Goal: Information Seeking & Learning: Learn about a topic

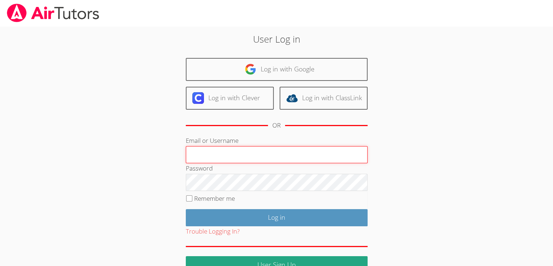
type input "educator.amelia.roberson@gmail.com"
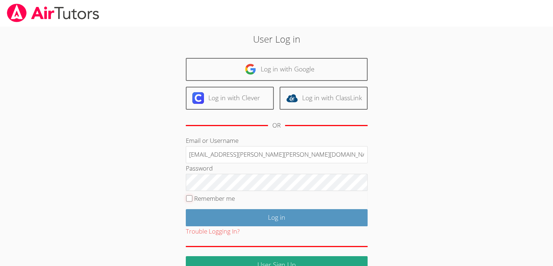
click at [191, 195] on input "Remember me" at bounding box center [189, 198] width 6 height 6
checkbox input "true"
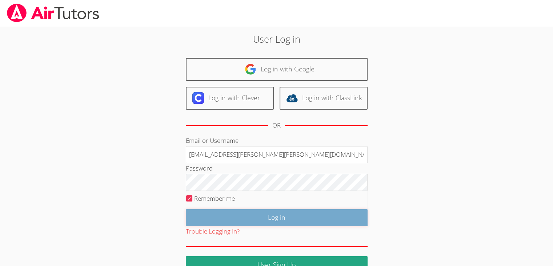
click at [259, 213] on input "Log in" at bounding box center [277, 217] width 182 height 17
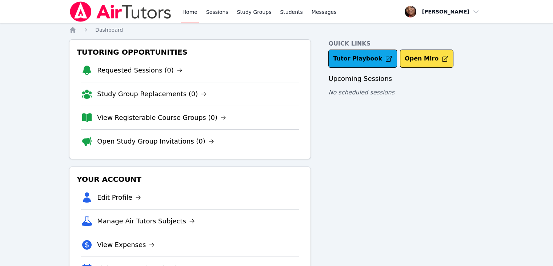
scroll to position [34, 0]
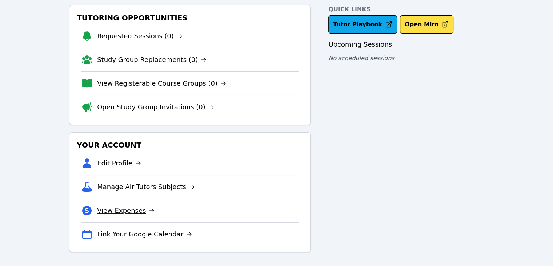
click at [116, 212] on link "View Expenses" at bounding box center [125, 210] width 57 height 10
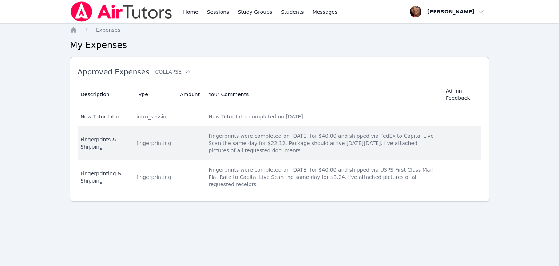
drag, startPoint x: 260, startPoint y: 151, endPoint x: 199, endPoint y: 137, distance: 63.4
click at [204, 137] on td "Your Comments Fingerprints were completed on [DATE] for $40.00 and shipped via …" at bounding box center [322, 143] width 237 height 34
copy div "Fingerprints were completed on [DATE] for $40.00 and shipped via FedEx to Capit…"
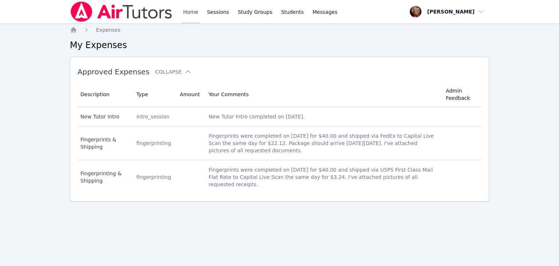
click at [184, 12] on link "Home" at bounding box center [191, 11] width 18 height 23
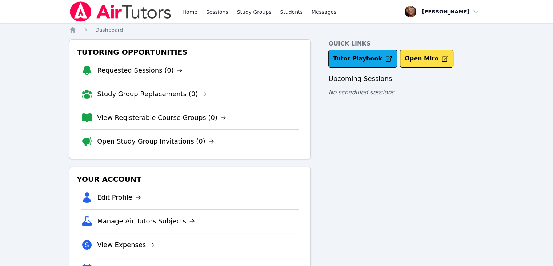
scroll to position [34, 0]
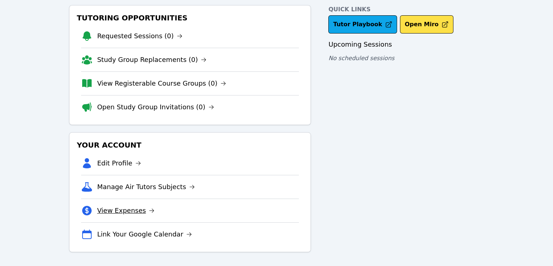
click at [130, 208] on link "View Expenses" at bounding box center [125, 210] width 57 height 10
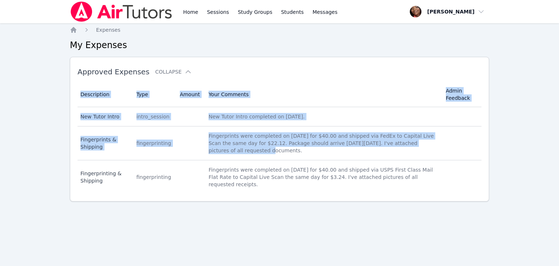
drag, startPoint x: 413, startPoint y: 140, endPoint x: 431, endPoint y: 53, distance: 88.5
click at [431, 53] on div "Home Expenses My Expenses Approved Expenses Collapse Description Type Amount Yo…" at bounding box center [279, 125] width 419 height 198
click at [352, 89] on th "Your Comments" at bounding box center [322, 94] width 237 height 25
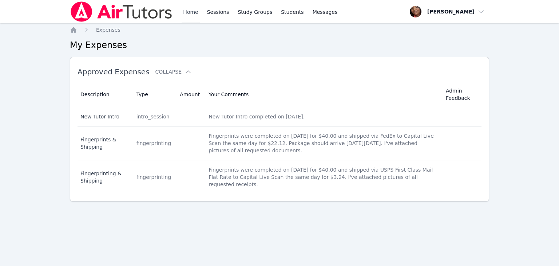
click at [191, 11] on link "Home" at bounding box center [191, 11] width 18 height 23
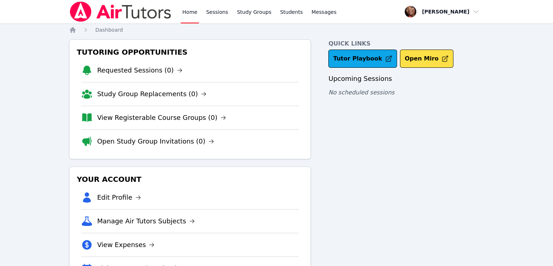
scroll to position [34, 0]
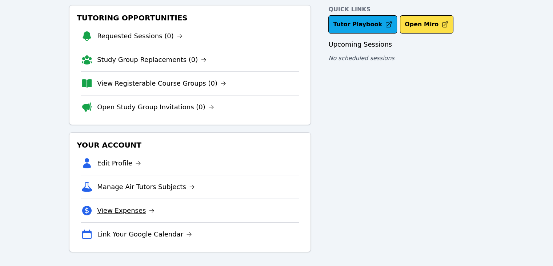
click at [134, 212] on link "View Expenses" at bounding box center [125, 210] width 57 height 10
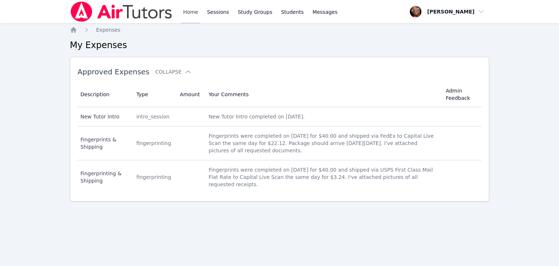
click at [189, 12] on link "Home" at bounding box center [191, 11] width 18 height 23
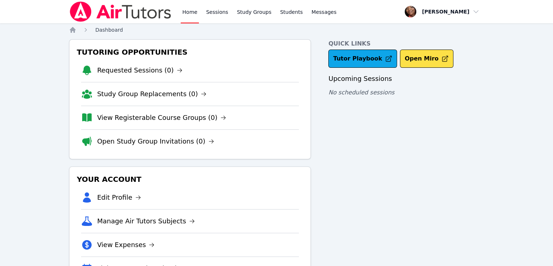
click at [104, 31] on span "Dashboard" at bounding box center [109, 30] width 28 height 6
click at [463, 12] on span "button" at bounding box center [442, 12] width 79 height 16
click at [338, 28] on nav "Home Dashboard" at bounding box center [276, 29] width 415 height 7
click at [136, 17] on img at bounding box center [120, 11] width 103 height 20
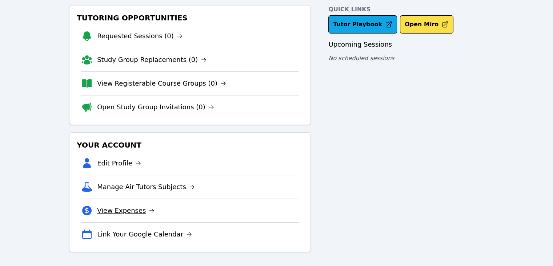
click at [122, 212] on link "View Expenses" at bounding box center [125, 210] width 57 height 10
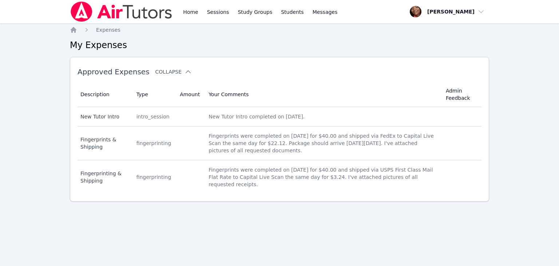
click at [171, 72] on button "Collapse" at bounding box center [173, 71] width 36 height 7
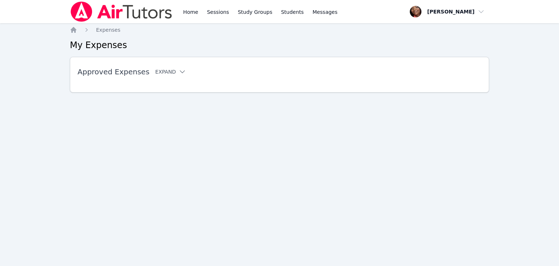
click at [179, 72] on icon at bounding box center [182, 71] width 7 height 7
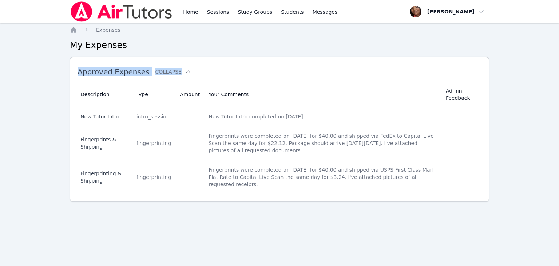
drag, startPoint x: 191, startPoint y: 204, endPoint x: 218, endPoint y: 48, distance: 158.1
click at [218, 48] on div "Home Expenses My Expenses Approved Expenses Collapse Description Type Amount Yo…" at bounding box center [279, 125] width 419 height 198
click at [274, 65] on div "Approved Expenses Collapse" at bounding box center [267, 71] width 380 height 20
click at [191, 13] on link "Home" at bounding box center [191, 11] width 18 height 23
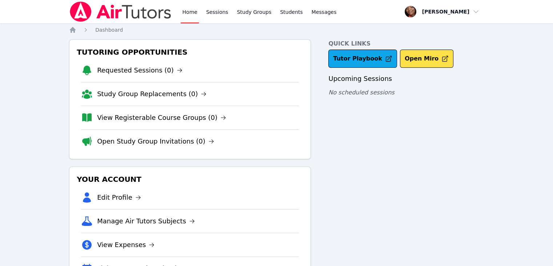
scroll to position [34, 0]
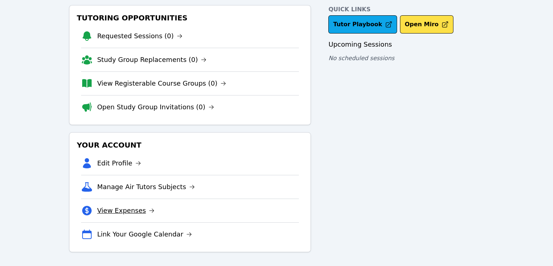
click at [131, 211] on link "View Expenses" at bounding box center [125, 210] width 57 height 10
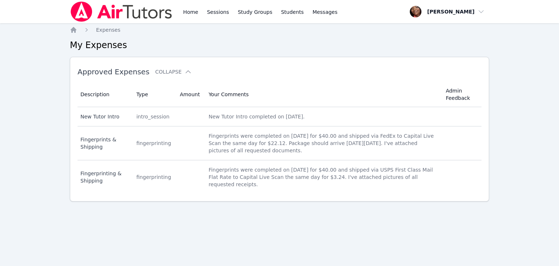
click at [228, 92] on th "Your Comments" at bounding box center [322, 94] width 237 height 25
click at [210, 11] on link "Sessions" at bounding box center [218, 11] width 25 height 23
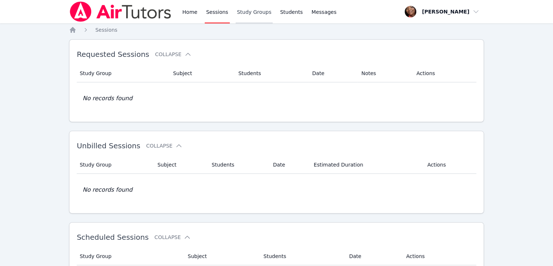
click at [251, 13] on link "Study Groups" at bounding box center [254, 11] width 37 height 23
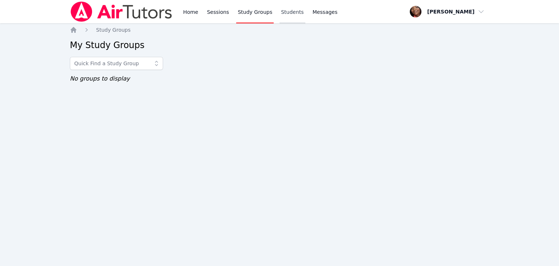
click at [288, 13] on link "Students" at bounding box center [291, 11] width 25 height 23
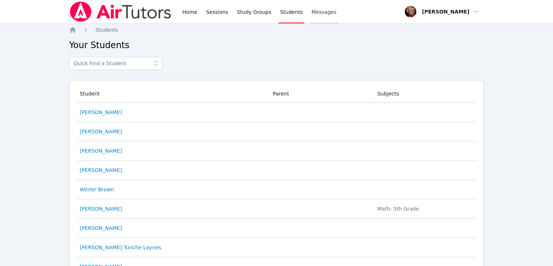
click at [322, 13] on span "Messages" at bounding box center [324, 11] width 25 height 7
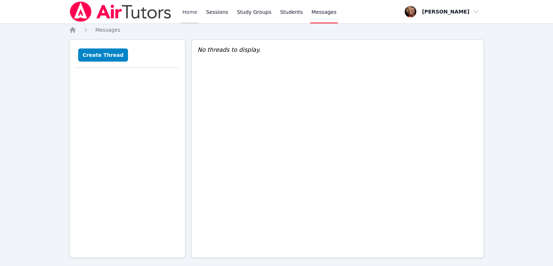
click at [194, 12] on link "Home" at bounding box center [190, 11] width 18 height 23
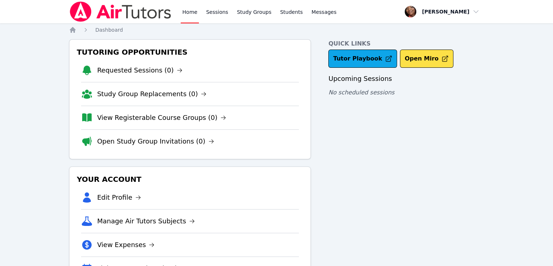
scroll to position [34, 0]
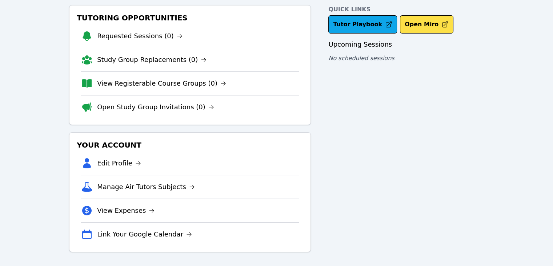
click at [137, 203] on li "View Expenses" at bounding box center [190, 210] width 218 height 24
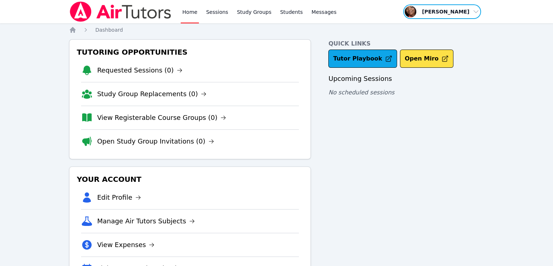
click at [464, 16] on span "button" at bounding box center [442, 12] width 79 height 16
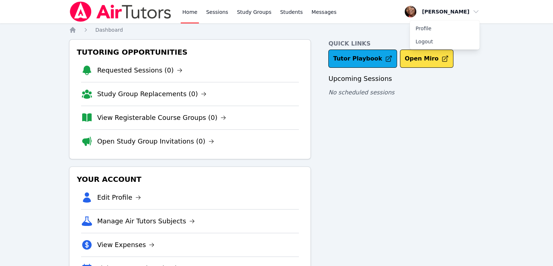
click at [449, 131] on div "Quick Links Tutor Playbook Open Miro Upcoming Sessions No scheduled sessions" at bounding box center [406, 162] width 156 height 247
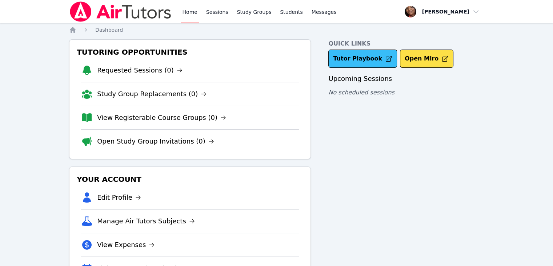
click at [368, 50] on link "Tutor Playbook" at bounding box center [362, 58] width 69 height 18
click at [385, 61] on icon at bounding box center [388, 58] width 7 height 7
click at [354, 61] on link "Tutor Playbook" at bounding box center [362, 58] width 69 height 18
click at [349, 57] on link "Tutor Playbook" at bounding box center [362, 58] width 69 height 18
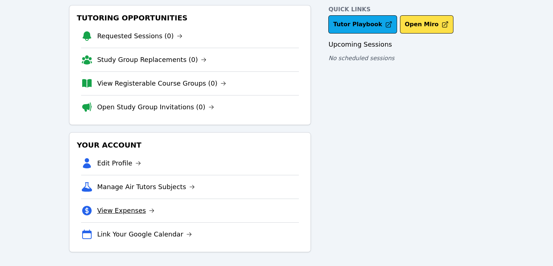
click at [136, 210] on link "View Expenses" at bounding box center [125, 210] width 57 height 10
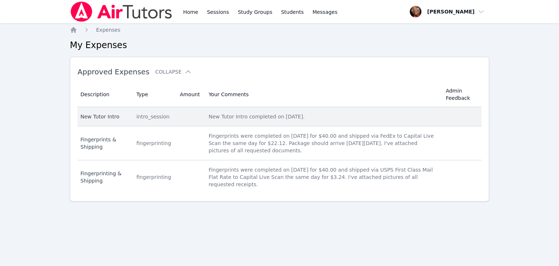
click at [108, 119] on div "New Tutor Intro" at bounding box center [103, 116] width 47 height 7
click at [221, 123] on td "Your Comments New Tutor Intro completed on Jan. 3, 2023." at bounding box center [322, 116] width 237 height 19
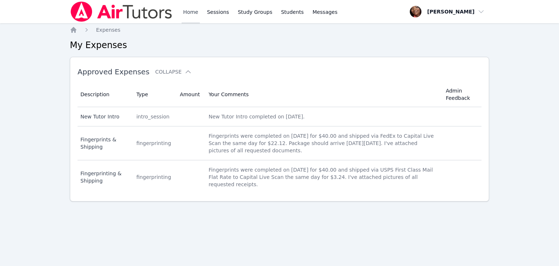
click at [195, 13] on link "Home" at bounding box center [191, 11] width 18 height 23
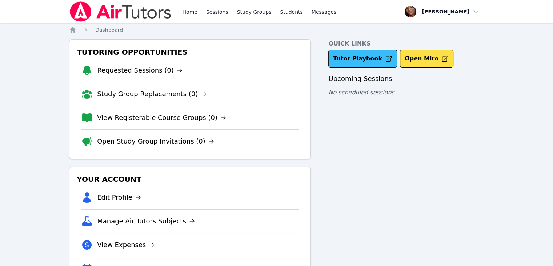
click at [368, 63] on link "Tutor Playbook" at bounding box center [362, 58] width 69 height 18
